Goal: Manage account settings

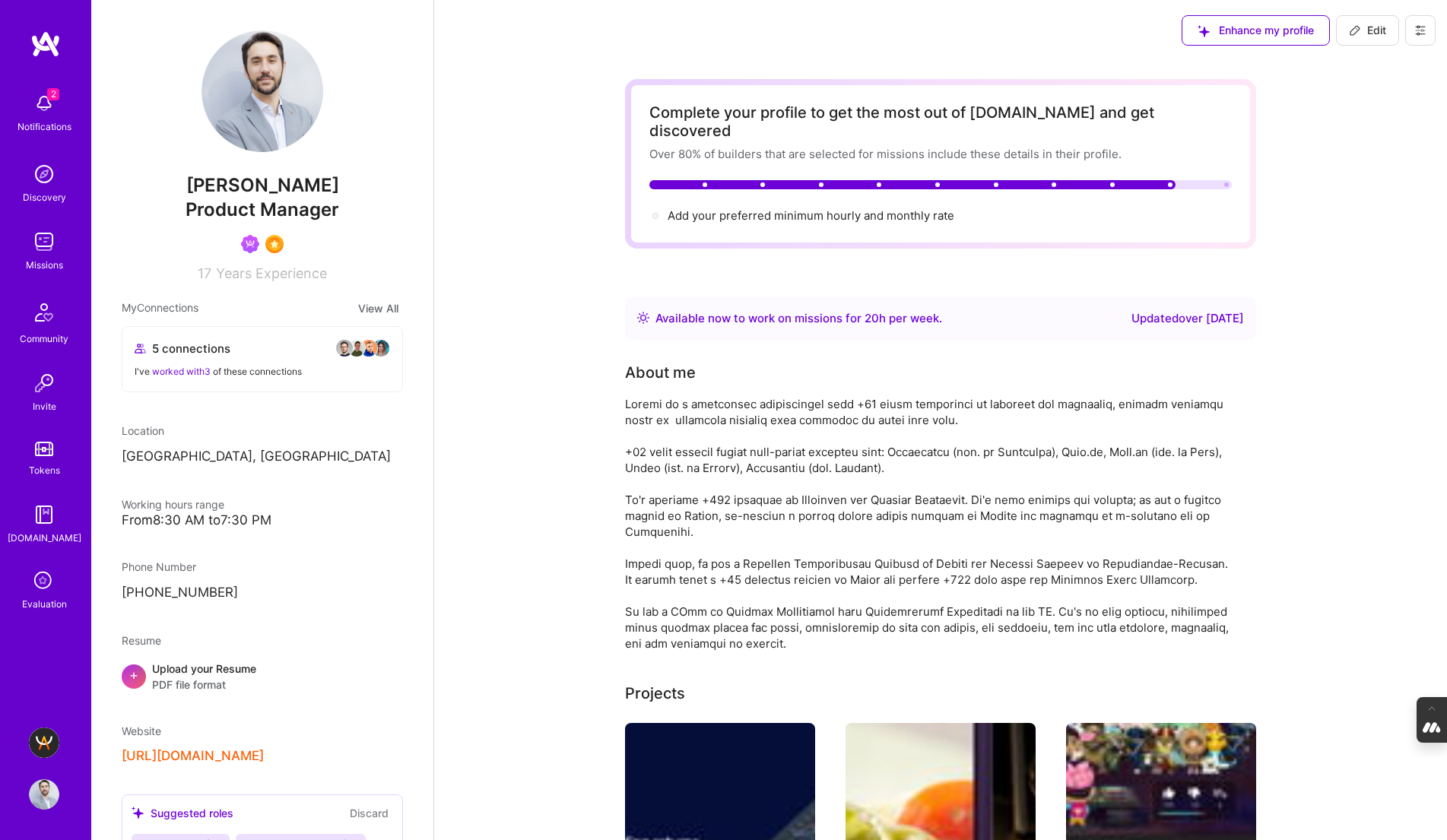
click at [1419, 32] on icon at bounding box center [1421, 30] width 9 height 9
click at [1359, 71] on button "Settings" at bounding box center [1379, 65] width 114 height 39
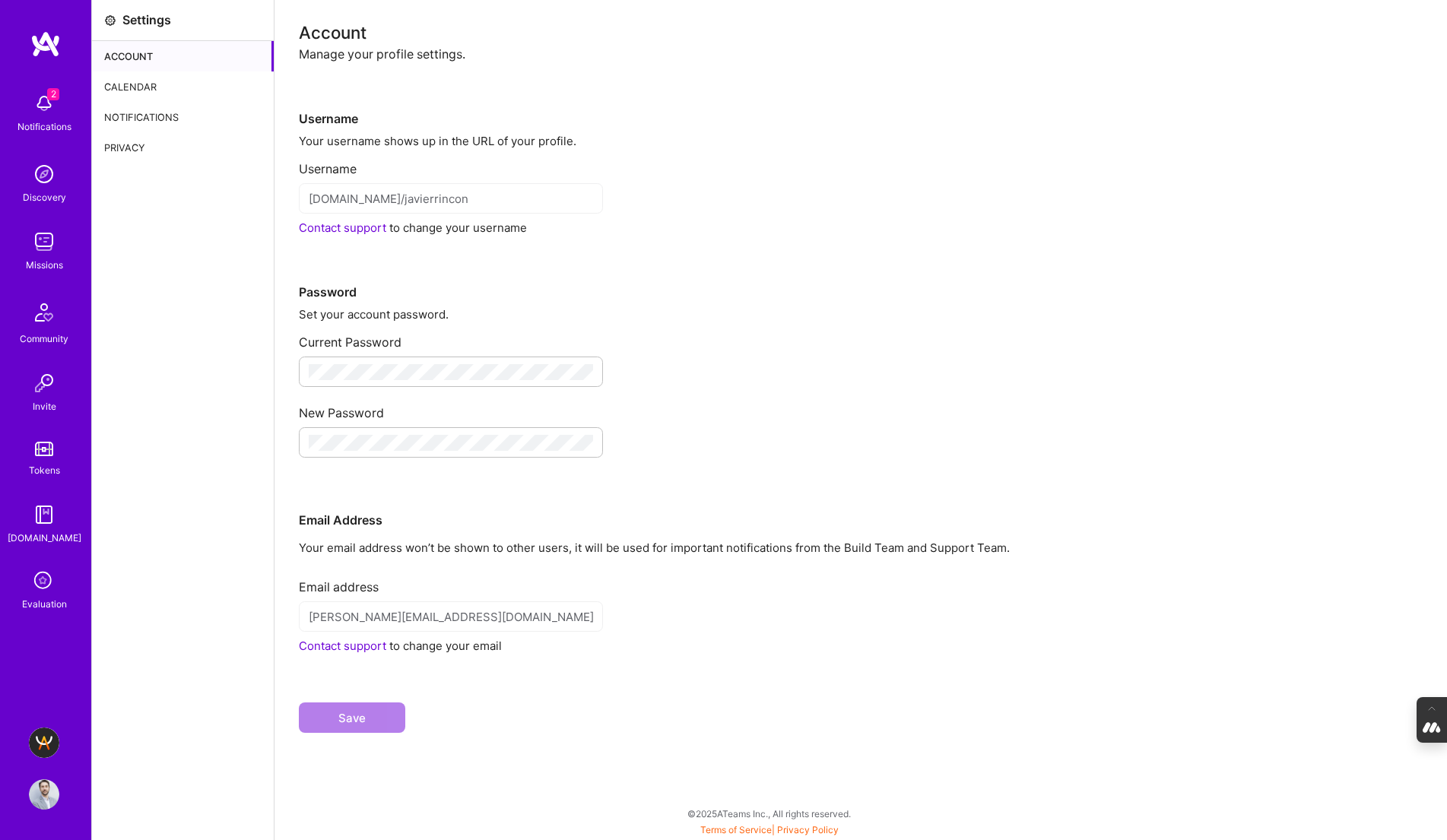
click at [145, 82] on div "Calendar" at bounding box center [183, 87] width 182 height 31
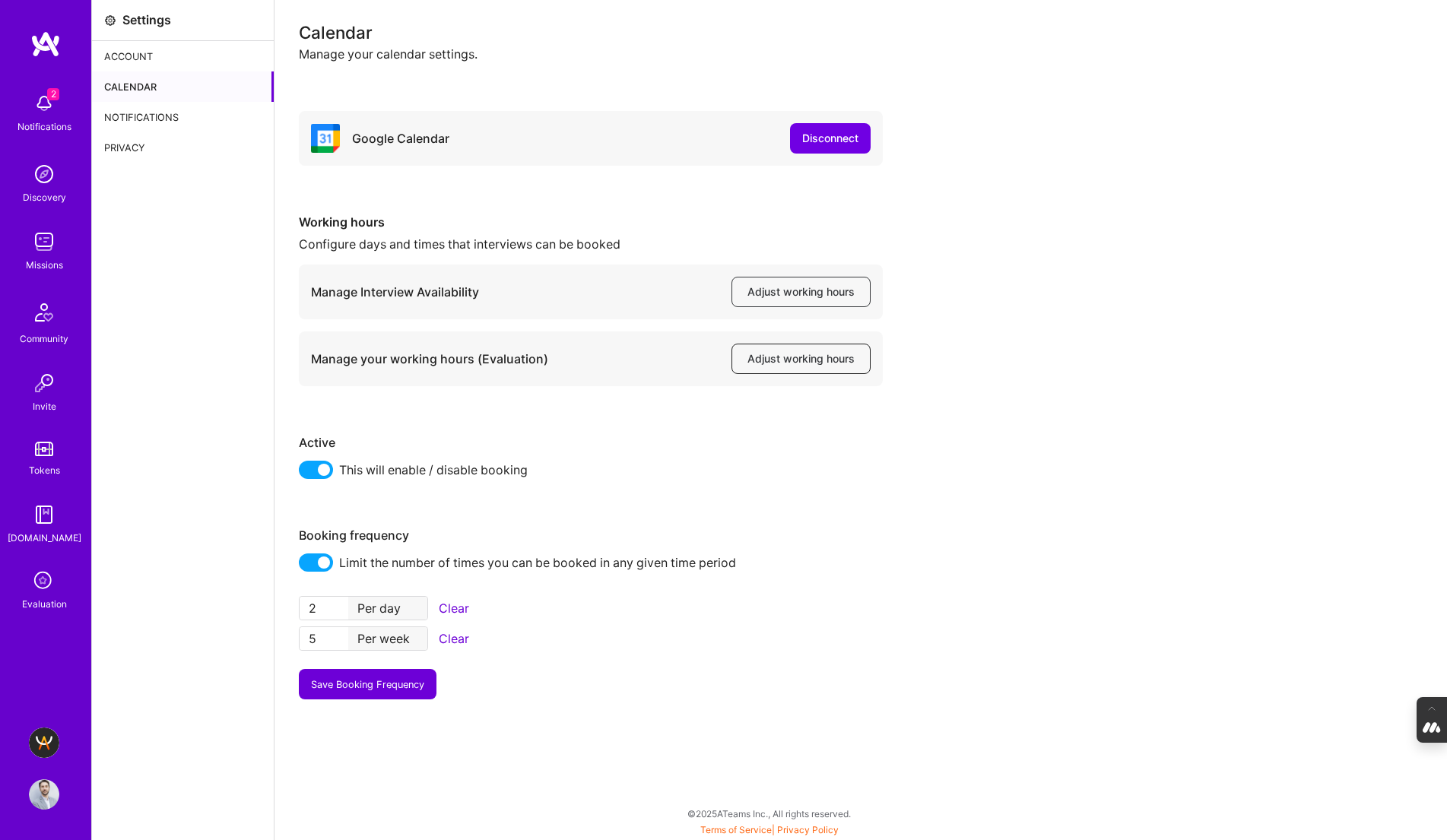
click at [803, 355] on span "Adjust working hours" at bounding box center [801, 359] width 107 height 15
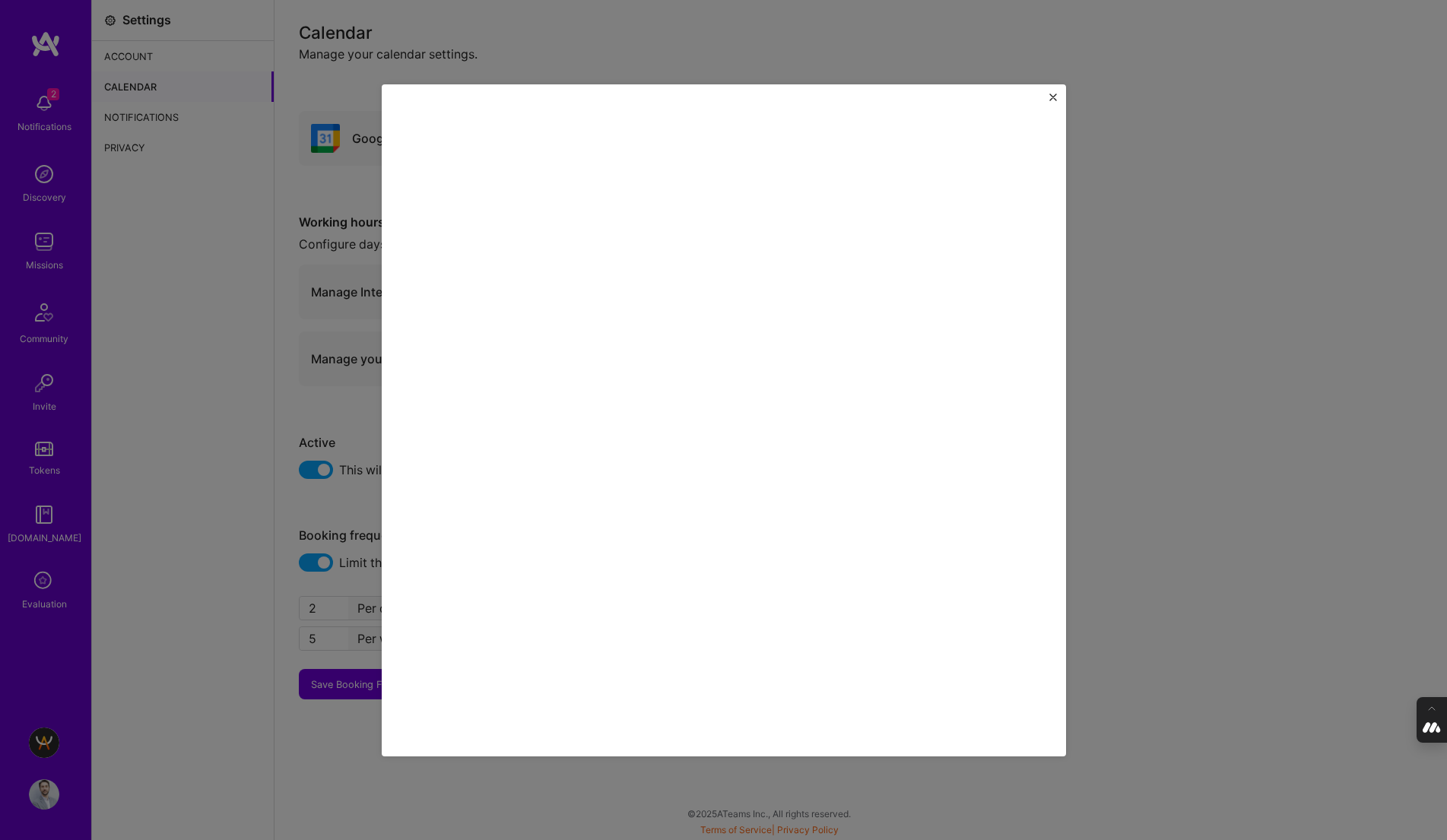
click at [91, 491] on div at bounding box center [723, 420] width 1447 height 840
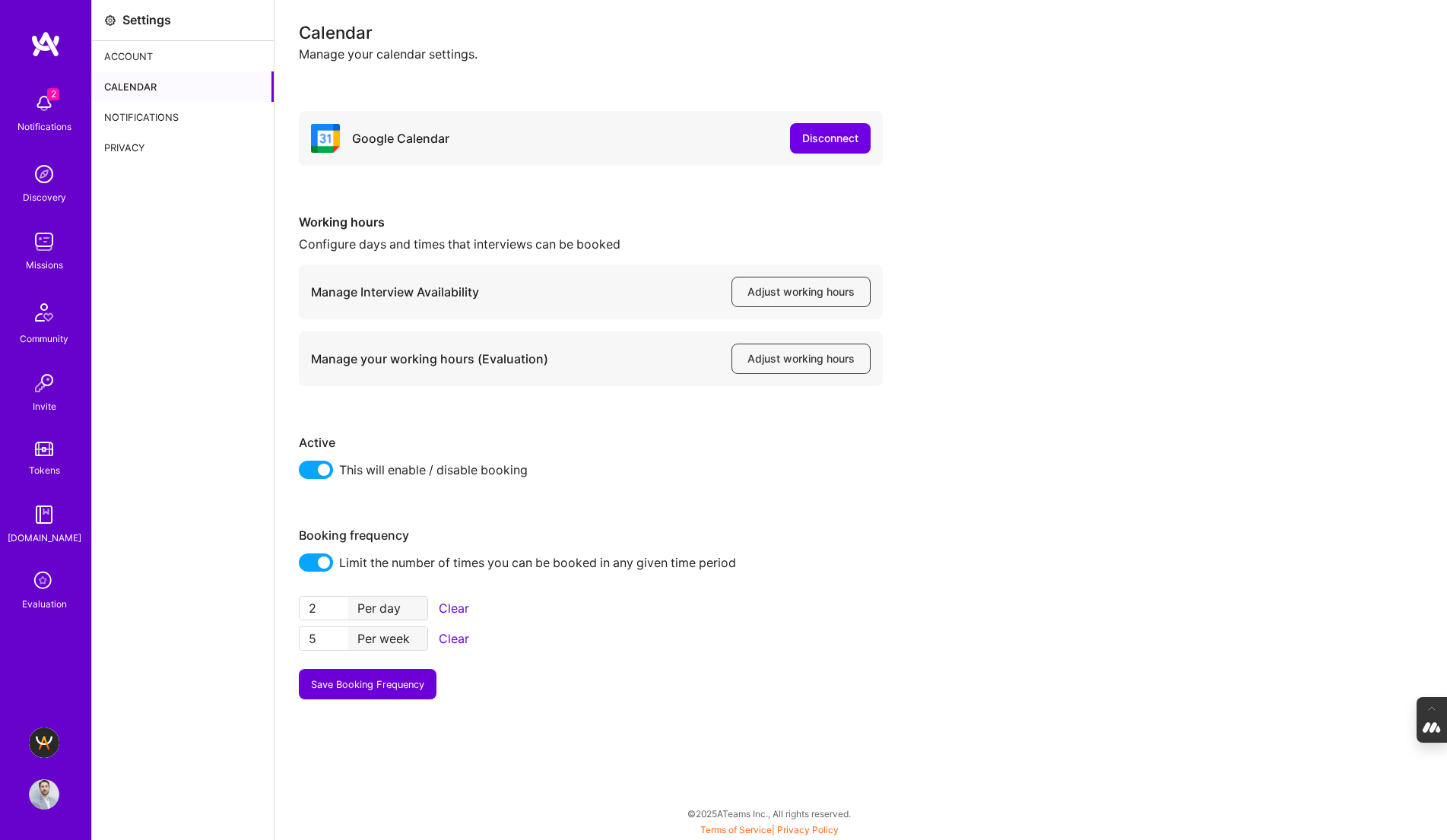
click at [38, 786] on img at bounding box center [44, 794] width 31 height 31
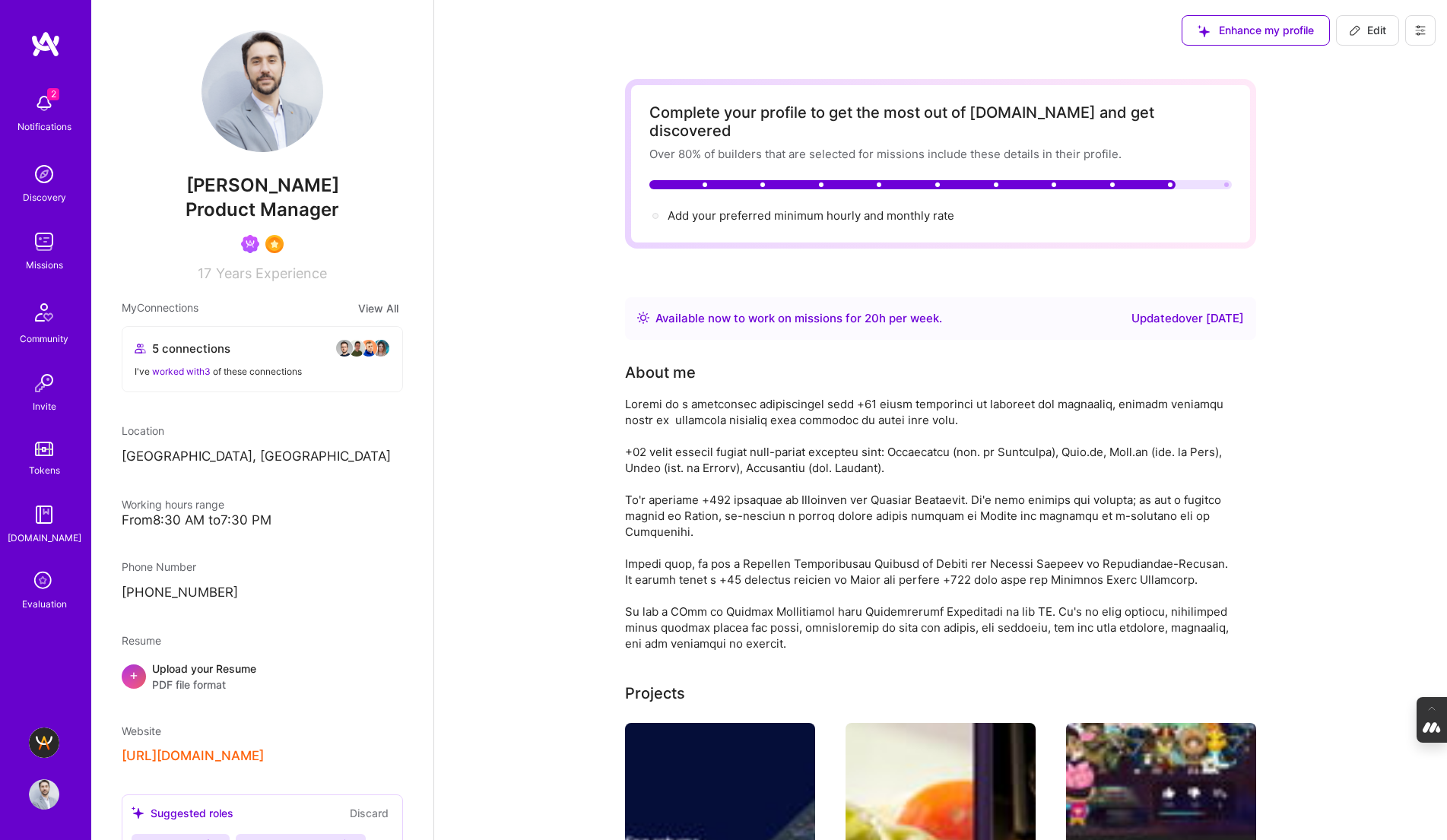
click at [1418, 32] on icon at bounding box center [1421, 30] width 9 height 9
click at [1364, 141] on button "Log Out" at bounding box center [1379, 143] width 114 height 39
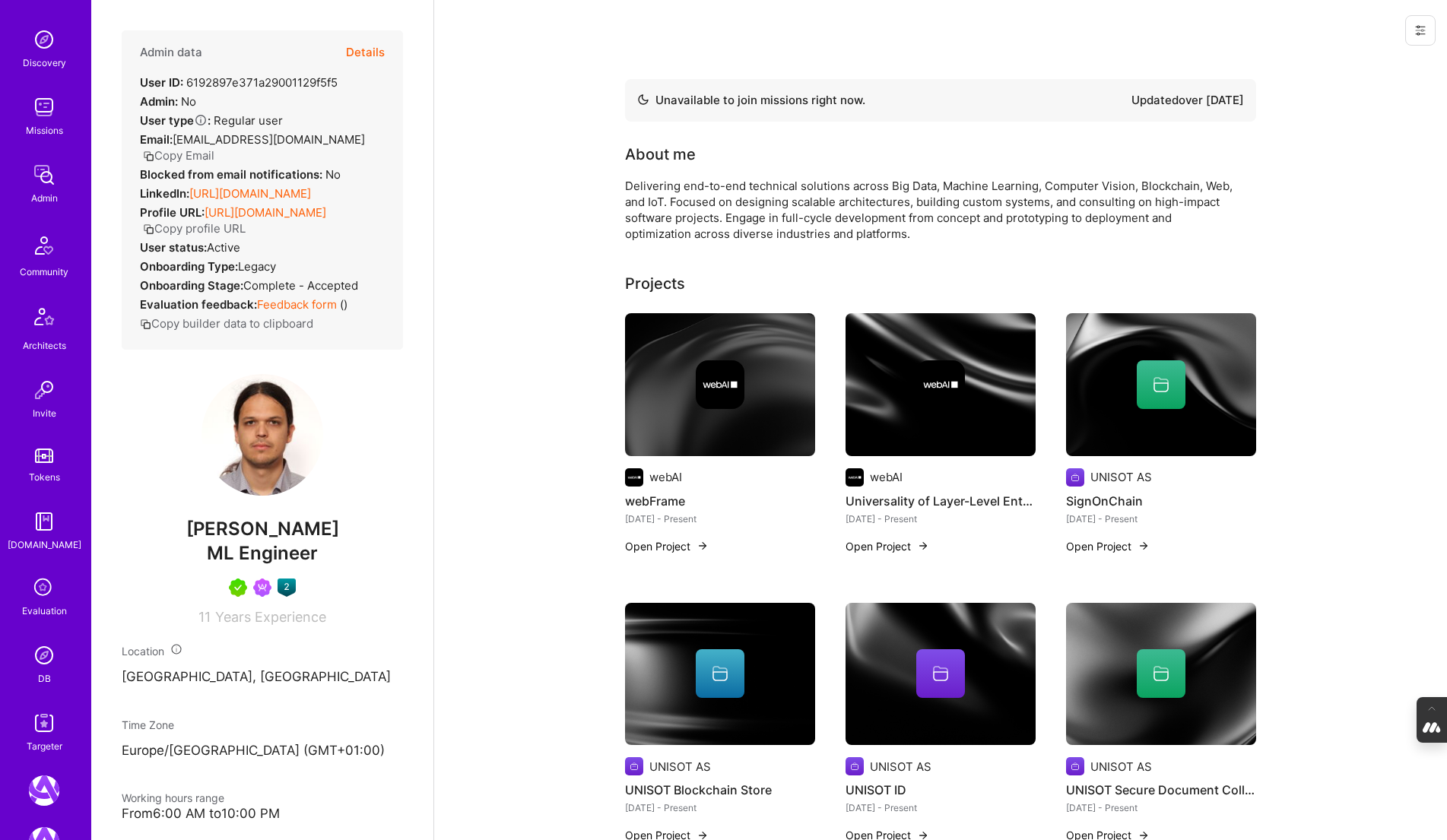
scroll to position [135, 0]
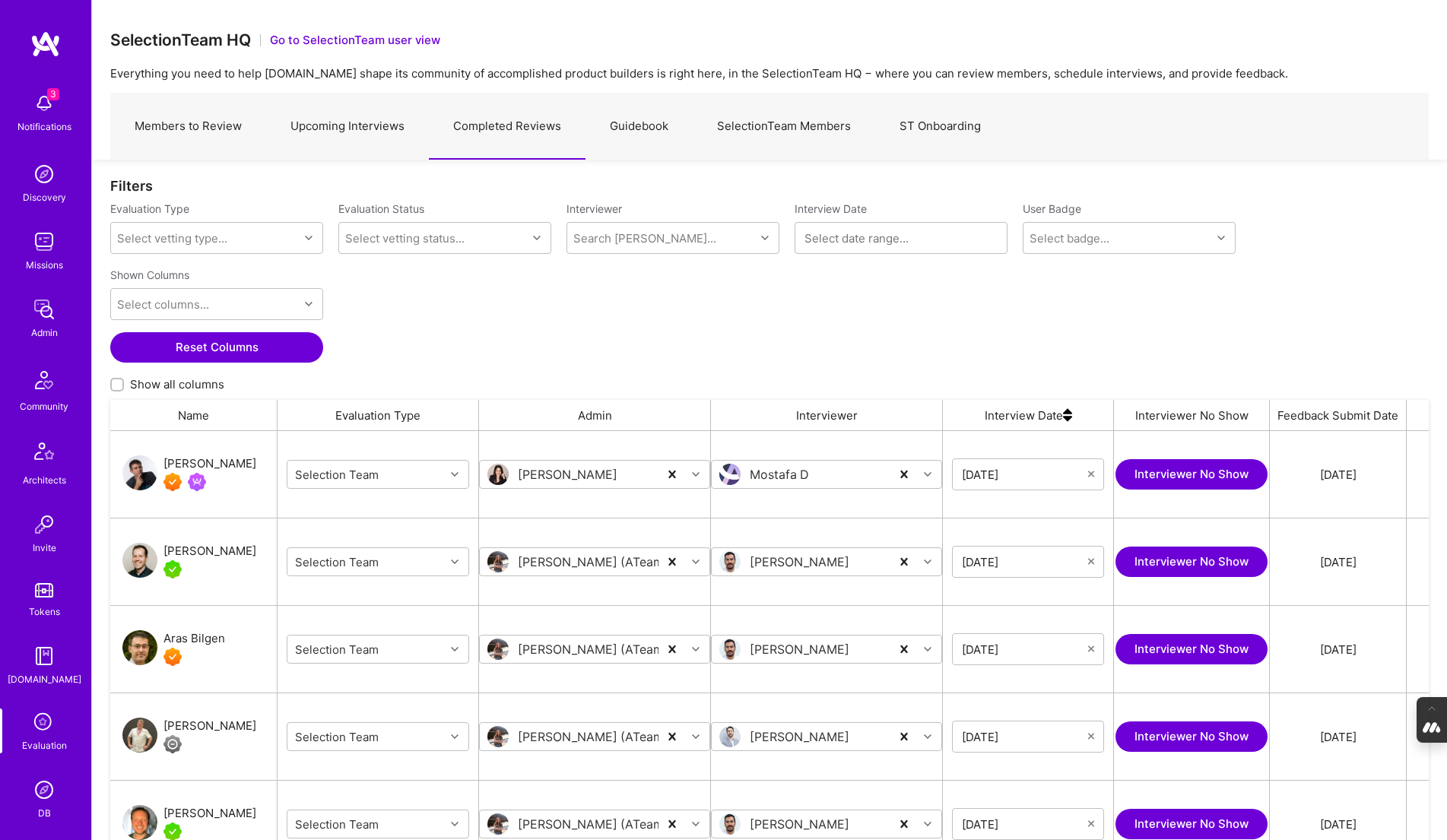
scroll to position [680, 1319]
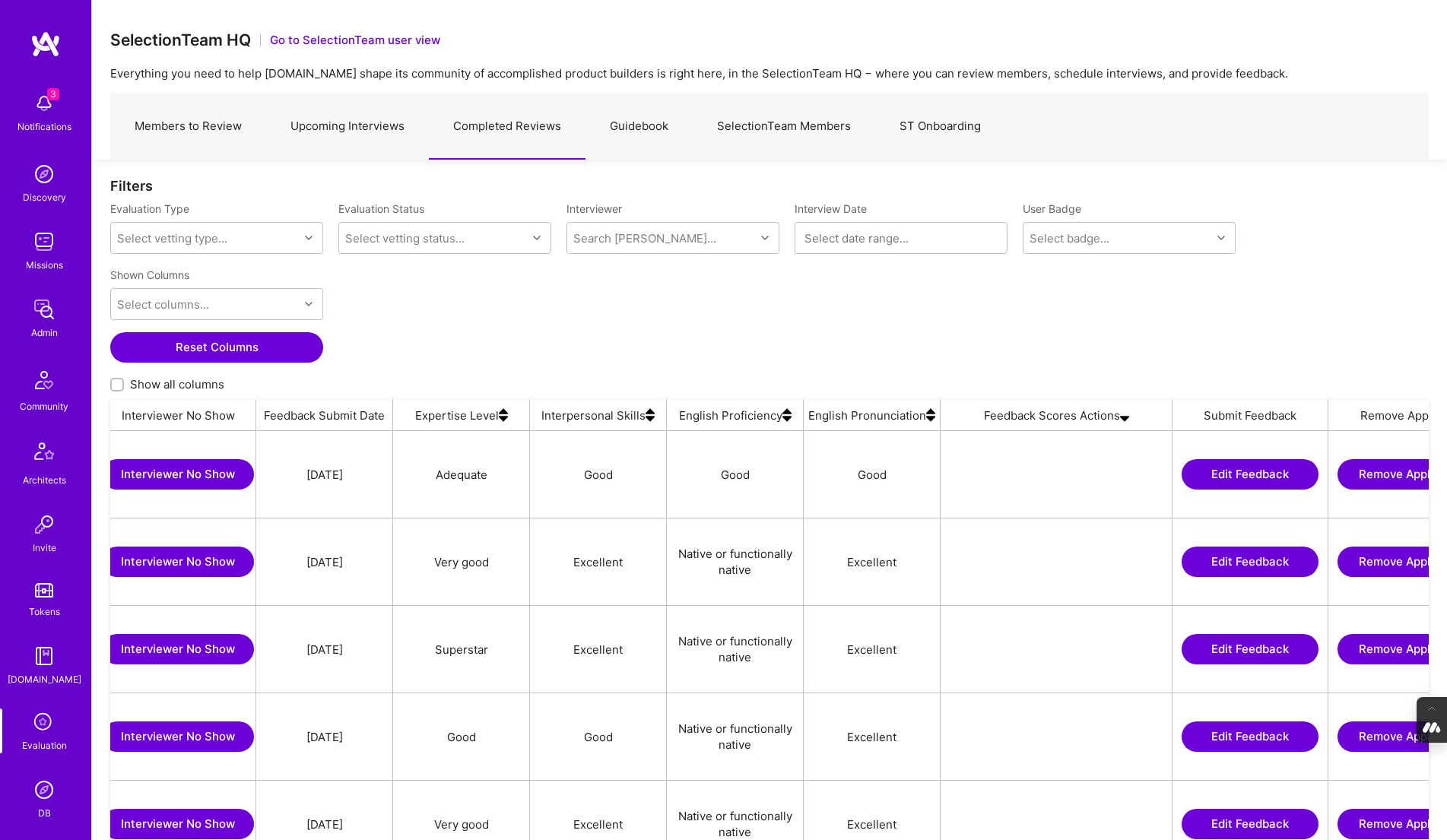
click at [778, 112] on link "SelectionTeam Members" at bounding box center [783, 127] width 183 height 66
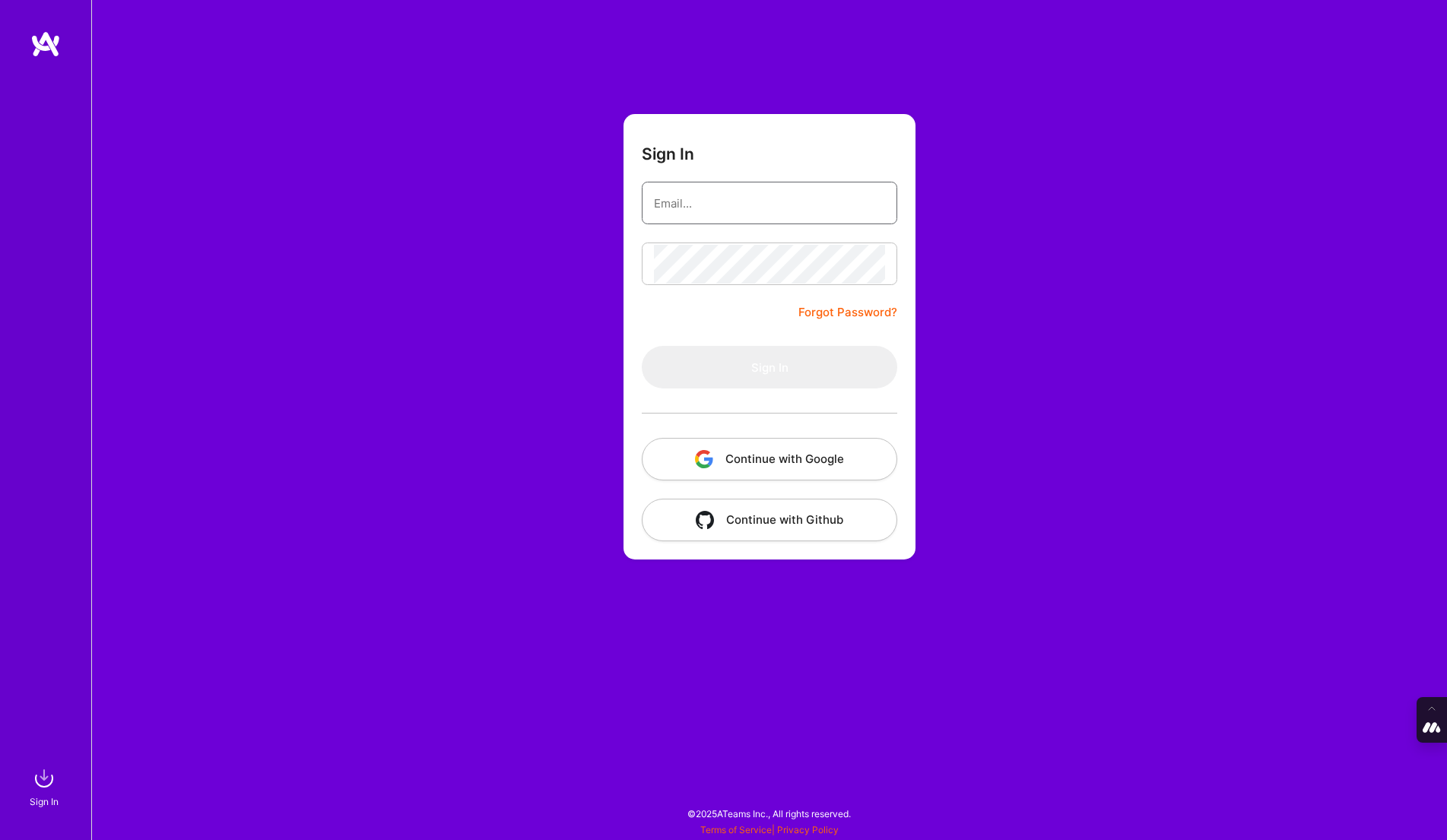
click at [755, 188] on input "email" at bounding box center [770, 203] width 231 height 39
type input "tanya@a.team"
click at [772, 477] on button "Continue with Google" at bounding box center [770, 459] width 255 height 43
